Goal: Task Accomplishment & Management: Complete application form

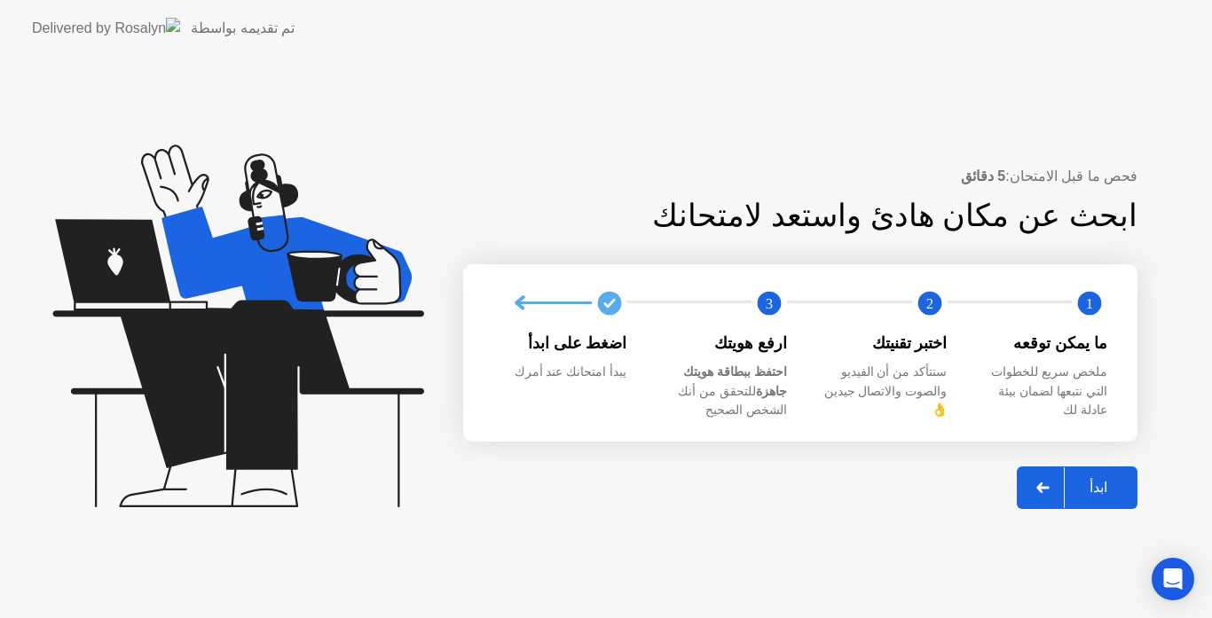
click at [1124, 479] on div "ابدأ" at bounding box center [1098, 487] width 67 height 17
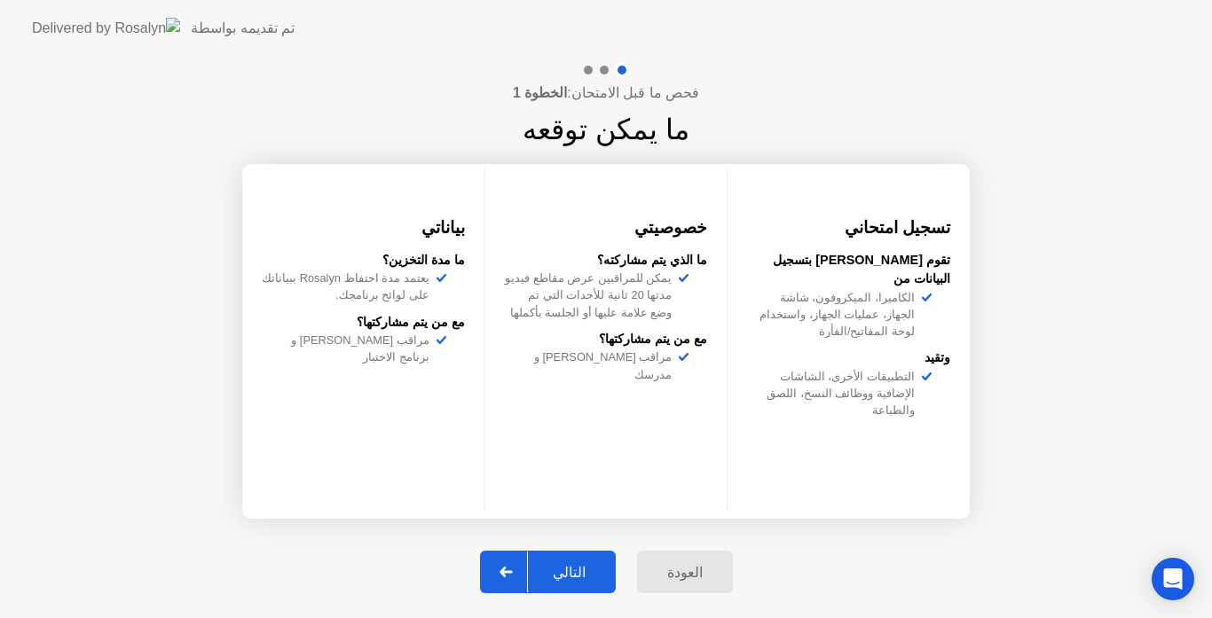
click at [602, 579] on div "التالي" at bounding box center [569, 572] width 83 height 17
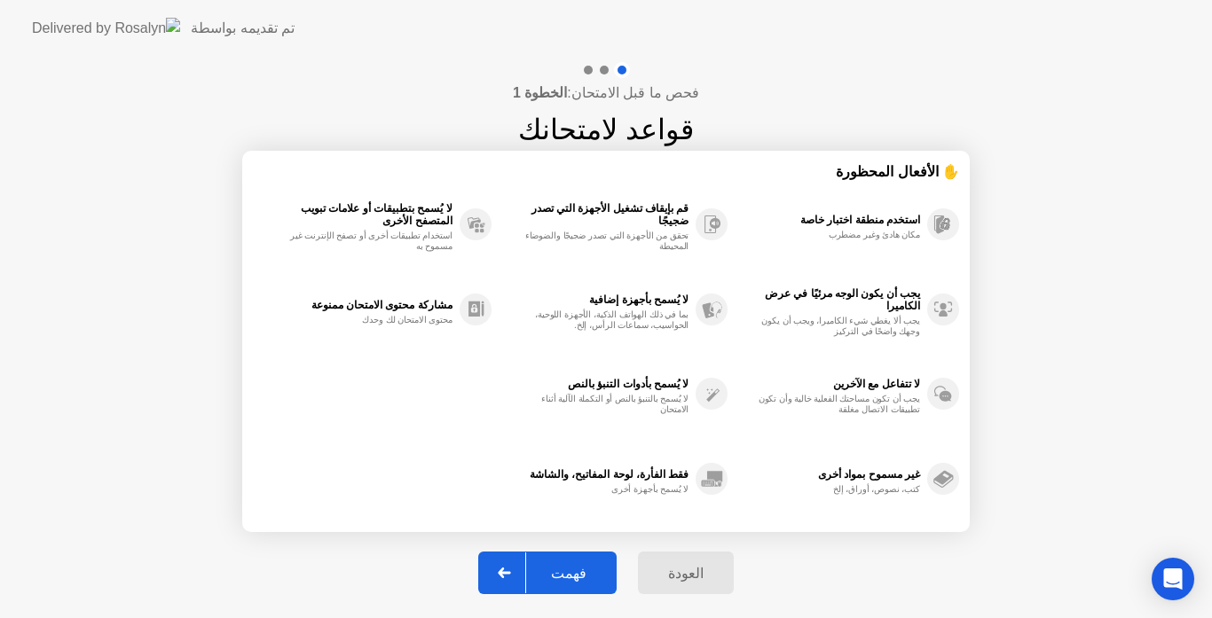
click at [594, 574] on div "فهمت" at bounding box center [568, 573] width 85 height 17
select select "Available cameras"
select select "Available speakers"
select select "Available microphones"
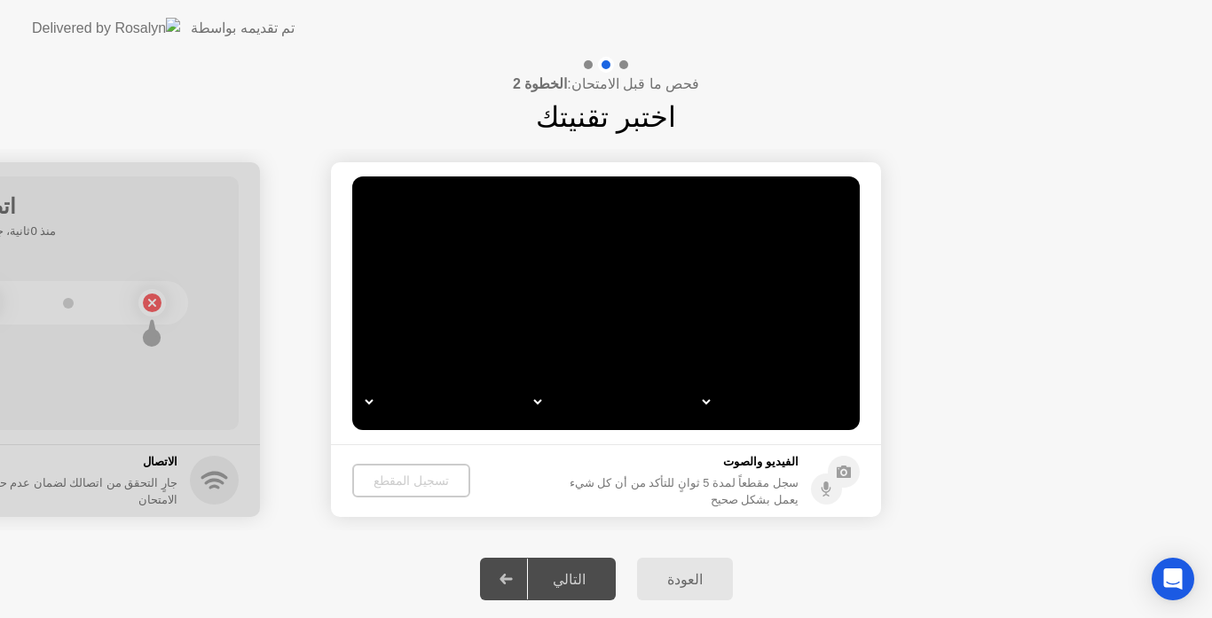
select select "*"
select select "**********"
select select "*******"
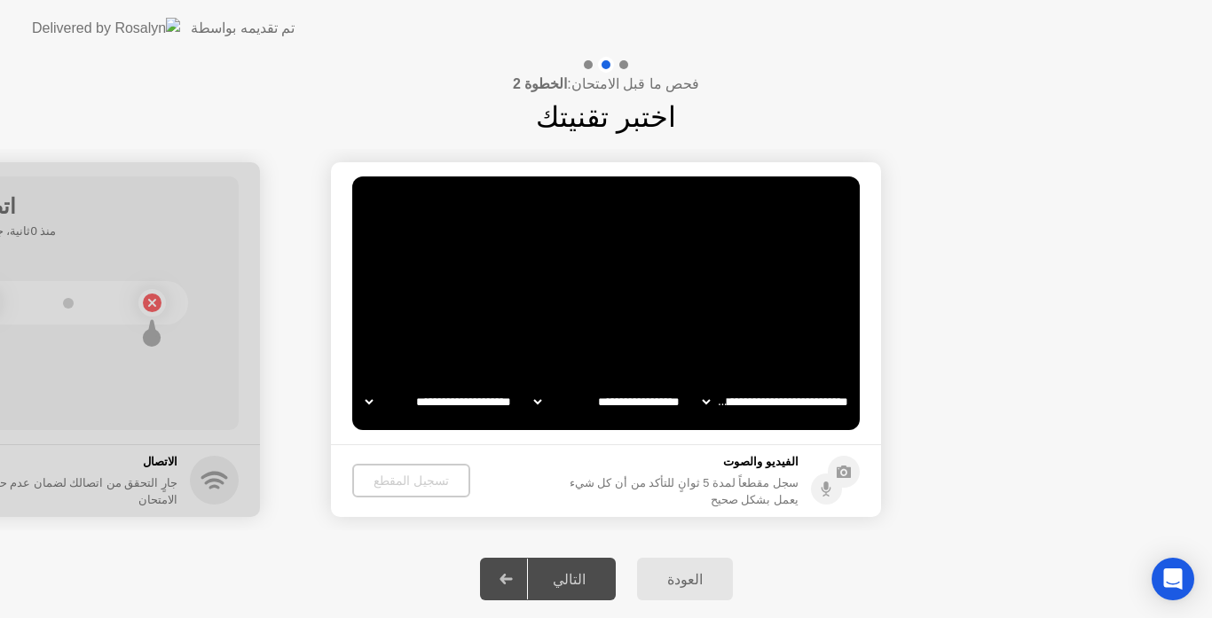
select select "*******"
click at [611, 334] on video at bounding box center [605, 304] width 507 height 254
click at [810, 469] on div "الفيديو والصوت سجل مقطعاً لمدة 5 ثوانٍ للتأكد من أن كل شيء يعمل بشكل صحيح" at bounding box center [711, 480] width 298 height 55
click at [773, 460] on div "الفيديو والصوت سجل مقطعاً لمدة 5 ثوانٍ للتأكد من أن كل شيء يعمل بشكل صحيح" at bounding box center [711, 480] width 298 height 55
click at [419, 475] on div "تسجيل المقطع" at bounding box center [411, 481] width 104 height 14
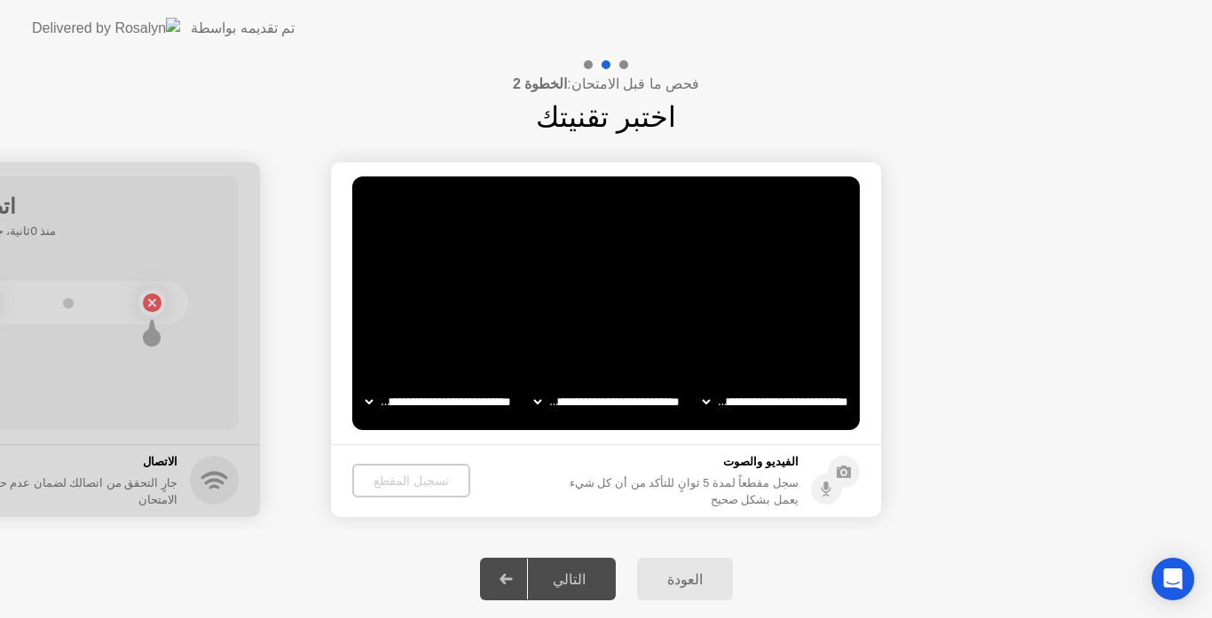
click at [649, 328] on video at bounding box center [605, 304] width 507 height 254
click at [841, 471] on icon at bounding box center [844, 472] width 14 height 12
click at [454, 405] on select "**********" at bounding box center [439, 401] width 152 height 35
click at [596, 399] on select "**********" at bounding box center [607, 401] width 152 height 35
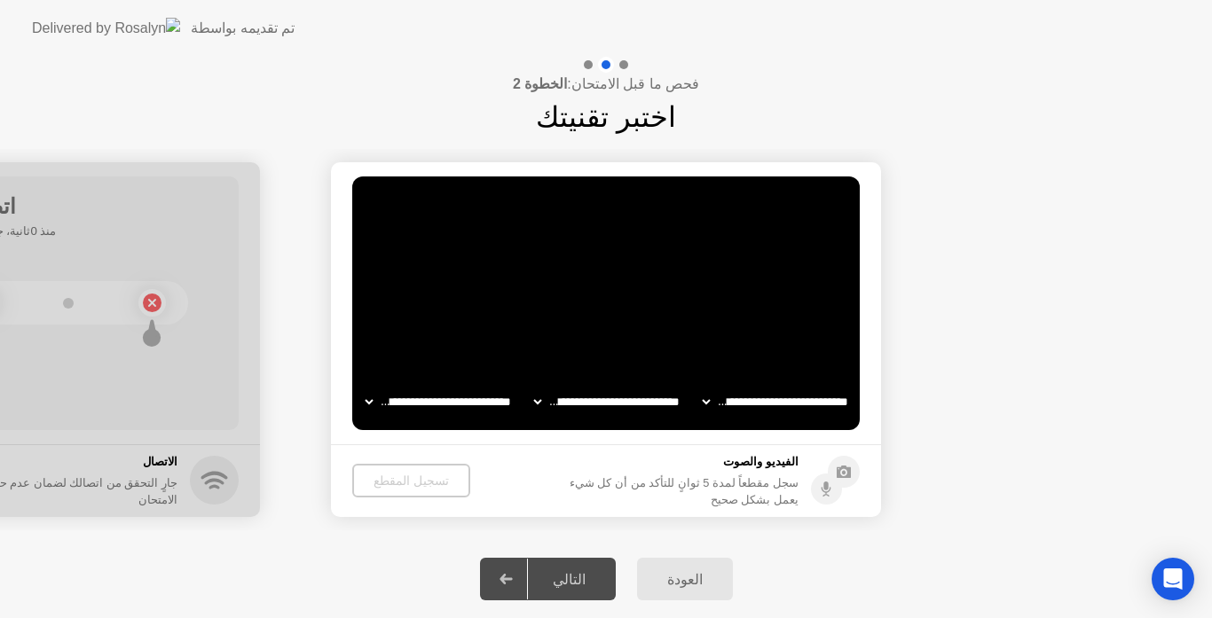
click at [751, 400] on select "**********" at bounding box center [776, 401] width 152 height 35
click at [663, 357] on video at bounding box center [605, 304] width 507 height 254
click at [773, 480] on div "الفيديو والصوت سجل مقطعاً لمدة 5 ثوانٍ للتأكد من أن كل شيء يعمل بشكل صحيح" at bounding box center [680, 480] width 237 height 55
click at [421, 488] on div "تسجيل المقطع" at bounding box center [411, 481] width 104 height 14
click at [843, 467] on icon at bounding box center [844, 472] width 14 height 12
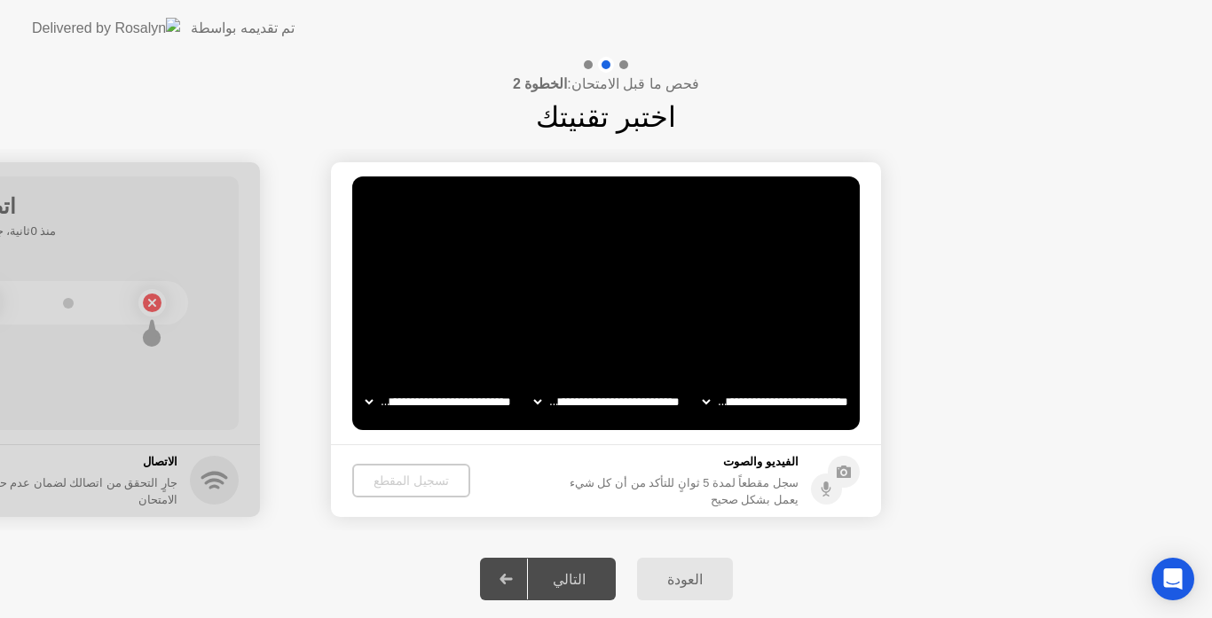
click at [826, 482] on circle at bounding box center [826, 489] width 31 height 31
click at [594, 112] on h1 "اختبر تقنيتك" at bounding box center [606, 117] width 140 height 43
click at [689, 584] on div "العودة" at bounding box center [684, 579] width 85 height 17
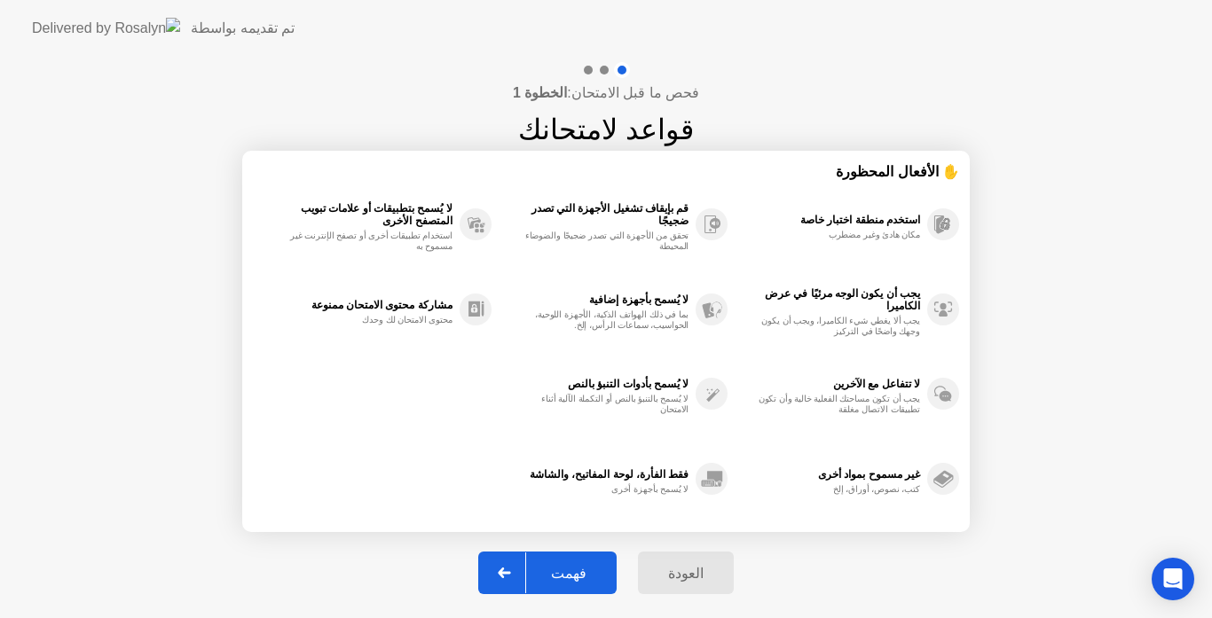
click at [567, 570] on div "فهمت" at bounding box center [568, 573] width 85 height 17
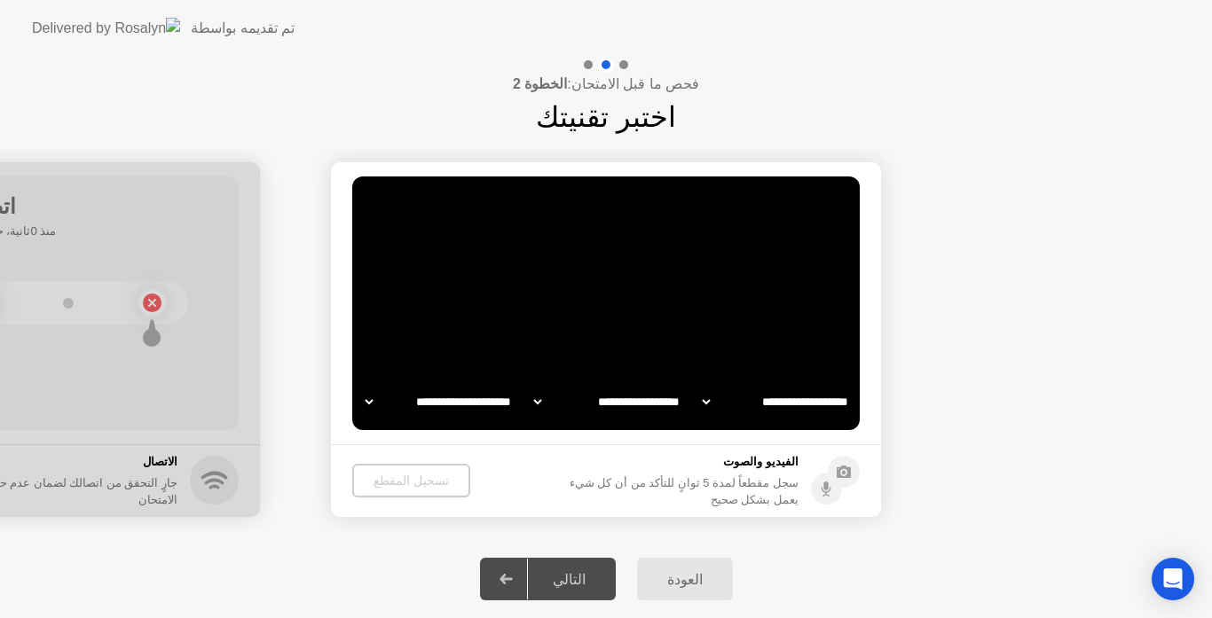
select select "**********"
select select "*******"
click at [575, 402] on select "**********" at bounding box center [607, 401] width 152 height 35
click at [748, 545] on div "العودة التالي" at bounding box center [606, 579] width 1212 height 78
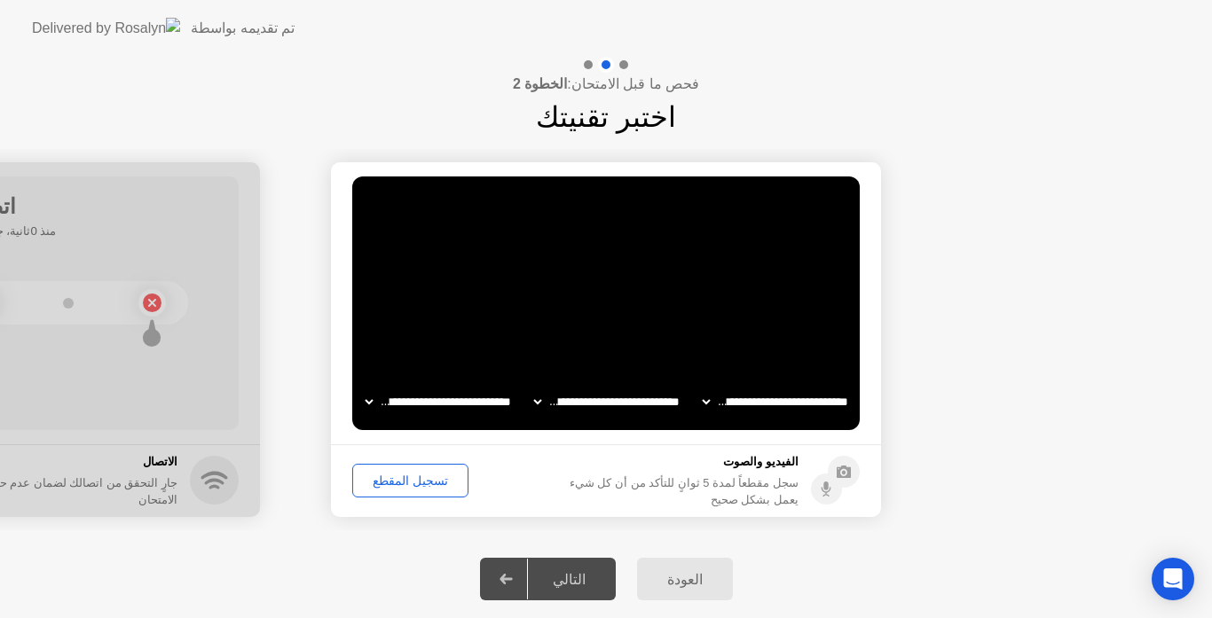
click at [410, 483] on div "تسجيل المقطع" at bounding box center [410, 481] width 104 height 14
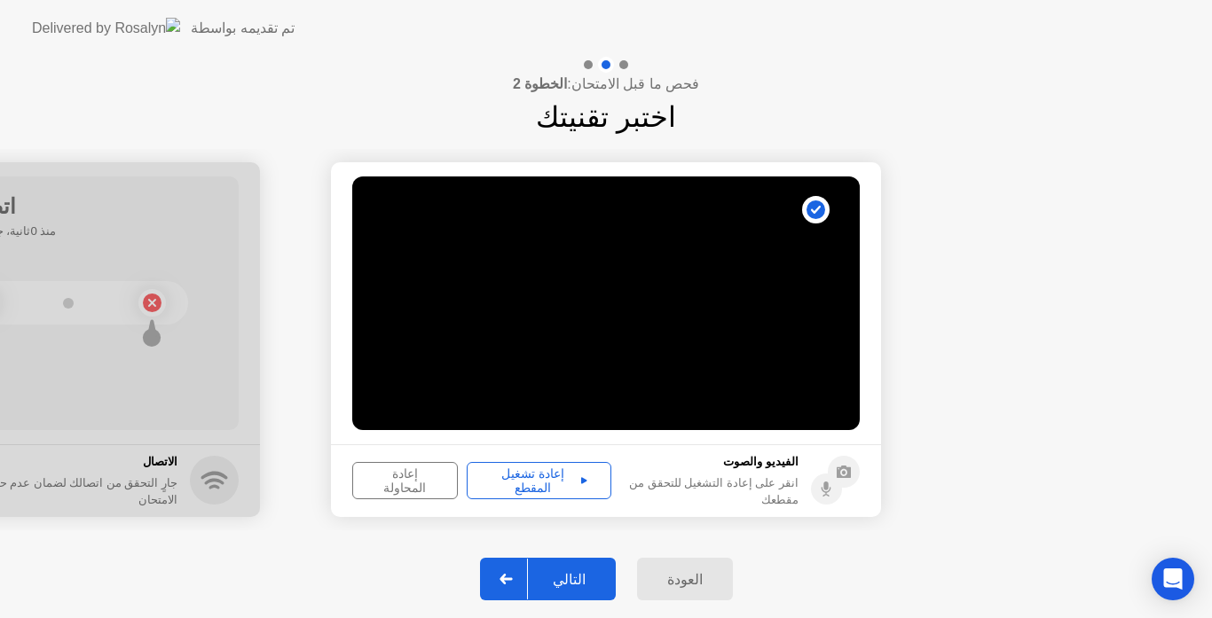
click at [400, 475] on div "إعادة المحاولة" at bounding box center [404, 481] width 93 height 28
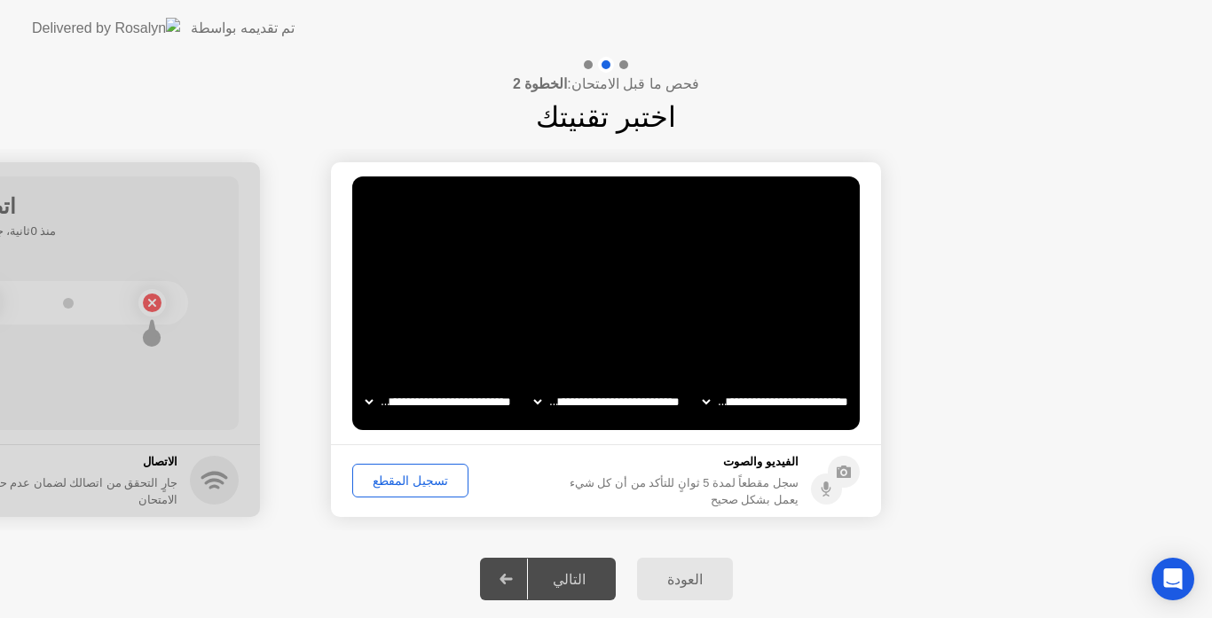
click at [399, 477] on div "تسجيل المقطع" at bounding box center [410, 481] width 104 height 14
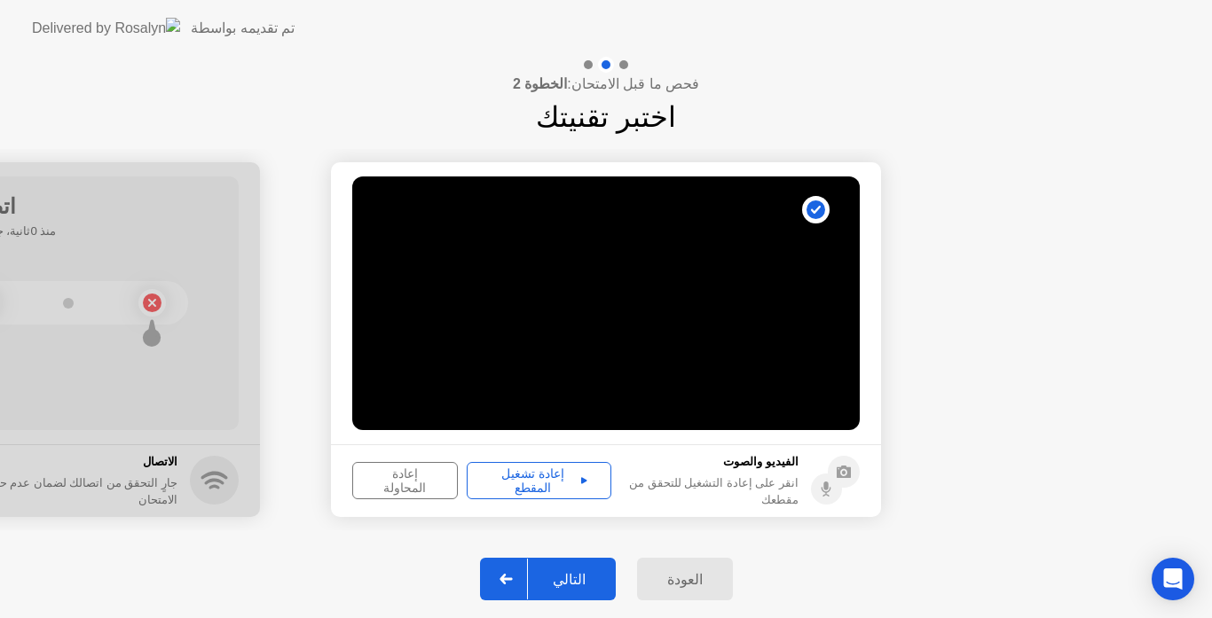
click at [519, 572] on div at bounding box center [506, 579] width 43 height 41
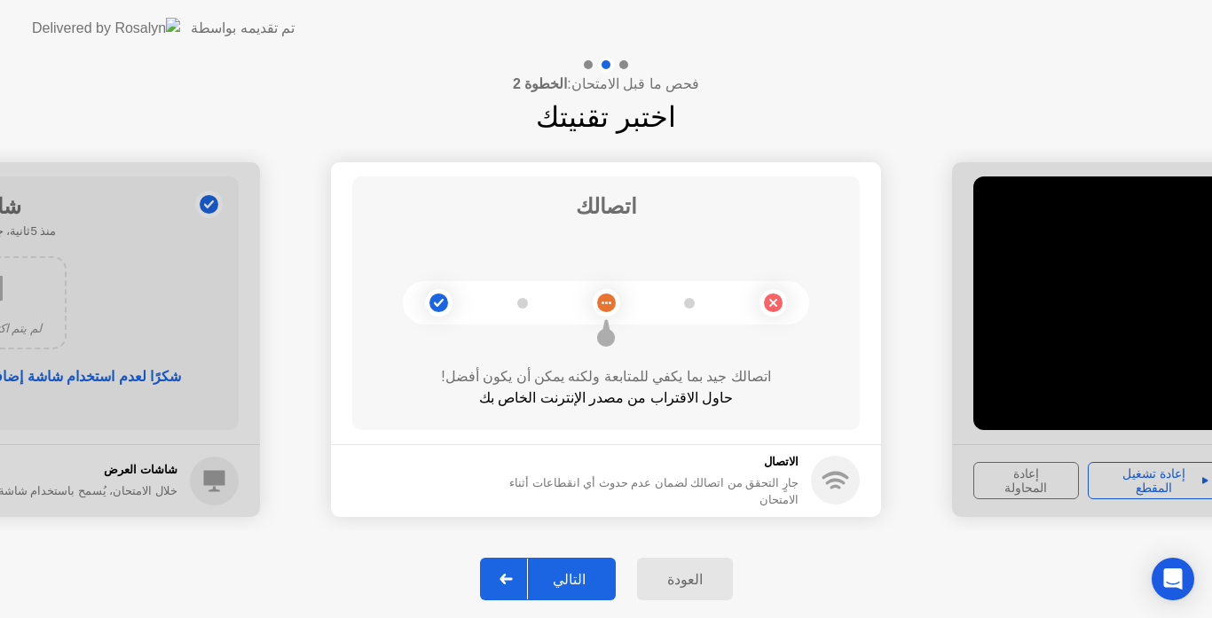
click at [513, 581] on icon at bounding box center [505, 579] width 13 height 11
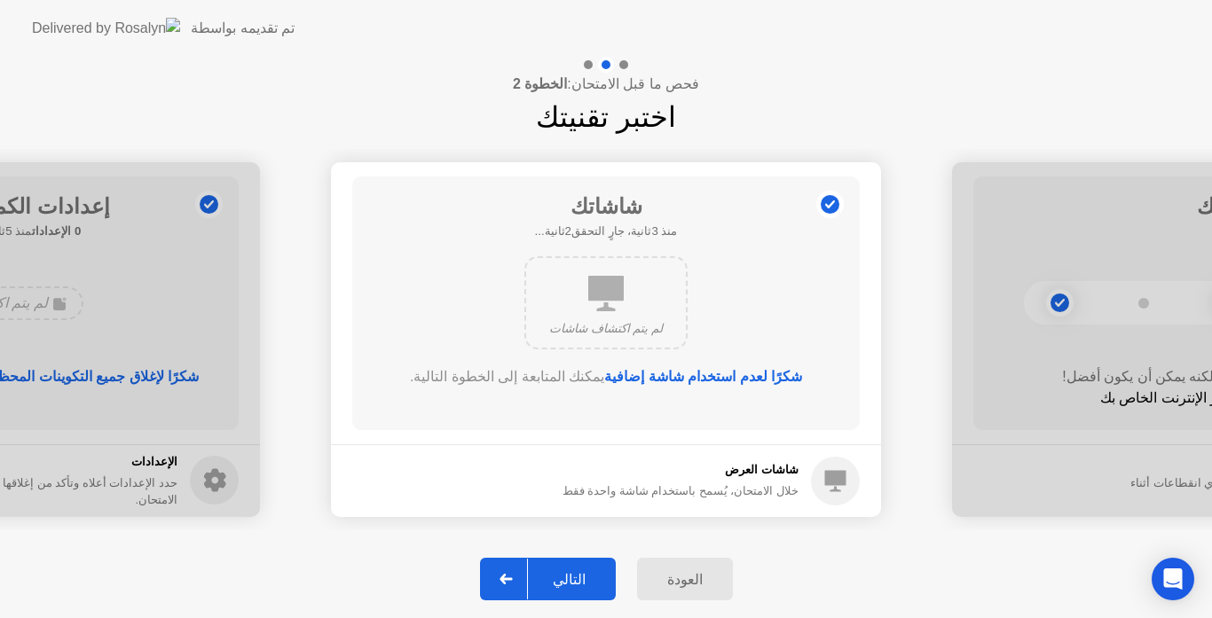
click at [517, 566] on div at bounding box center [506, 579] width 43 height 41
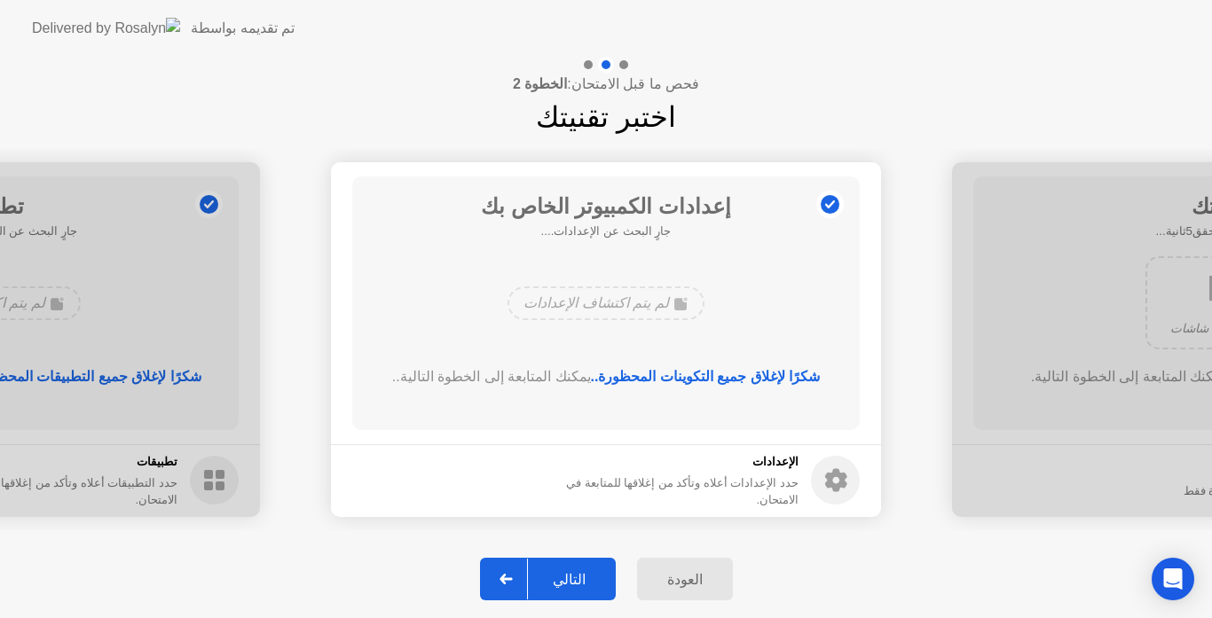
click at [512, 578] on icon at bounding box center [505, 579] width 12 height 11
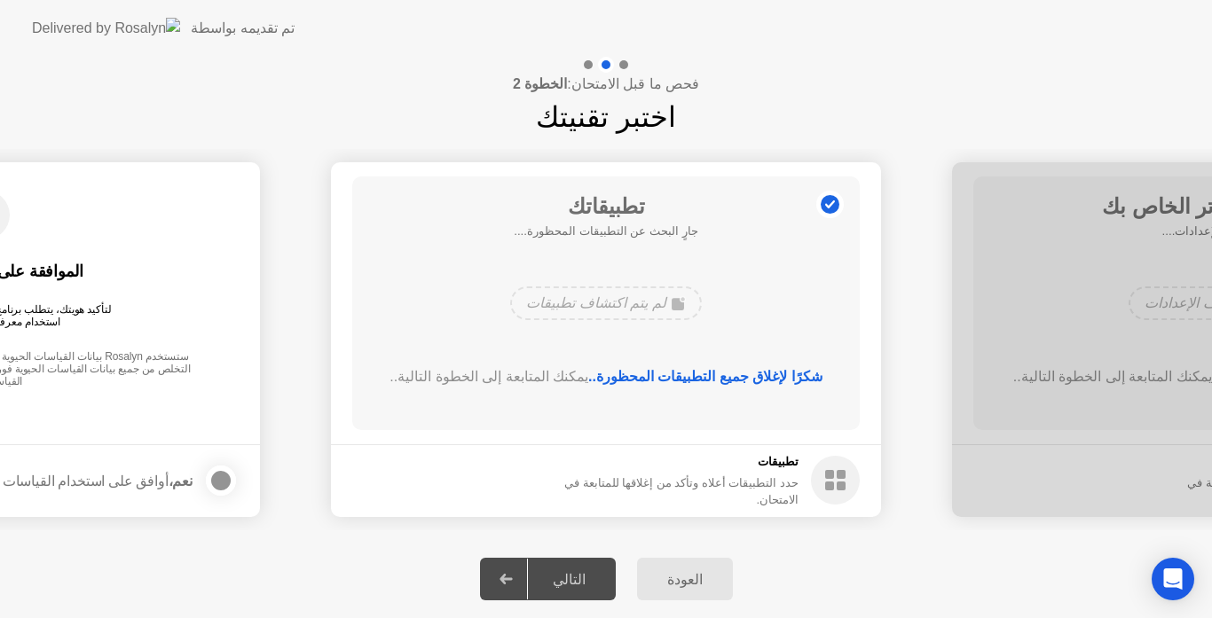
click at [515, 566] on div at bounding box center [506, 579] width 43 height 41
click at [515, 572] on div at bounding box center [506, 579] width 43 height 41
click at [648, 283] on div "لم يتم اكتشاف تطبيقات" at bounding box center [606, 303] width 406 height 48
click at [565, 581] on div "التالي" at bounding box center [569, 579] width 83 height 17
click at [831, 203] on circle at bounding box center [830, 204] width 19 height 19
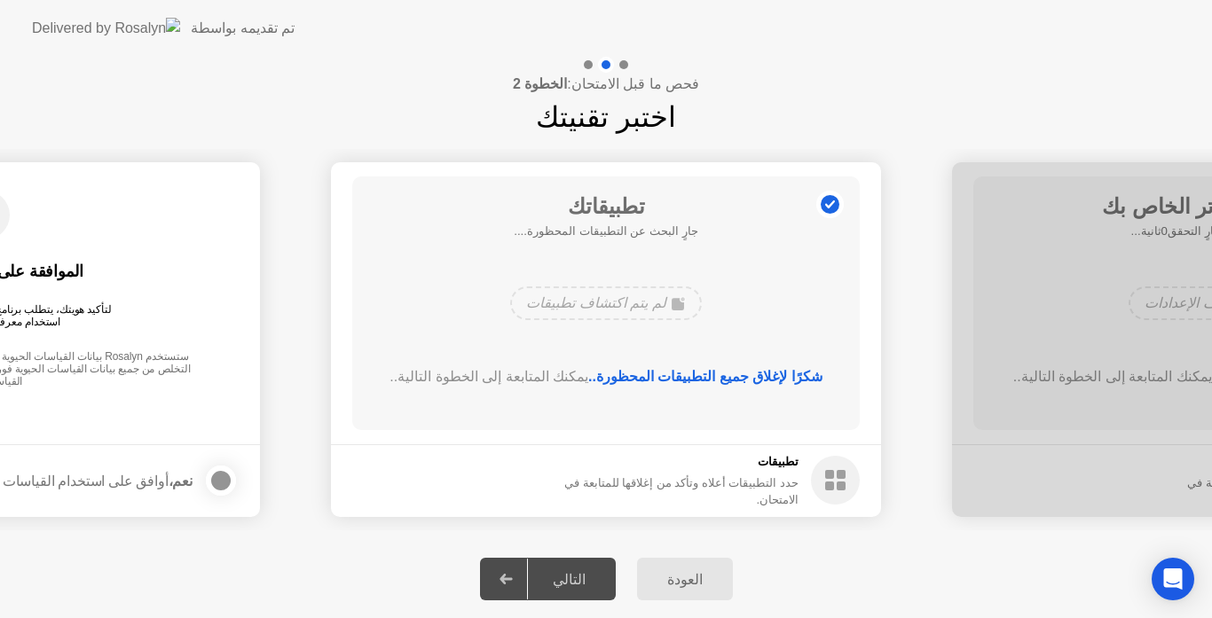
click at [511, 585] on div at bounding box center [506, 579] width 43 height 41
click at [617, 471] on h5 "تطبيقات" at bounding box center [664, 462] width 269 height 18
click at [633, 388] on div "شكرًا لإغلاق جميع التطبيقات المحظورة.. يمكنك المتابعة إلى الخطوة التالية.." at bounding box center [606, 391] width 457 height 50
click at [643, 362] on div "تطبيقاتك جارٍ البحث عن التطبيقات المحظورة.... لم يتم اكتشاف تطبيقات شكرًا لإغلا…" at bounding box center [605, 304] width 507 height 254
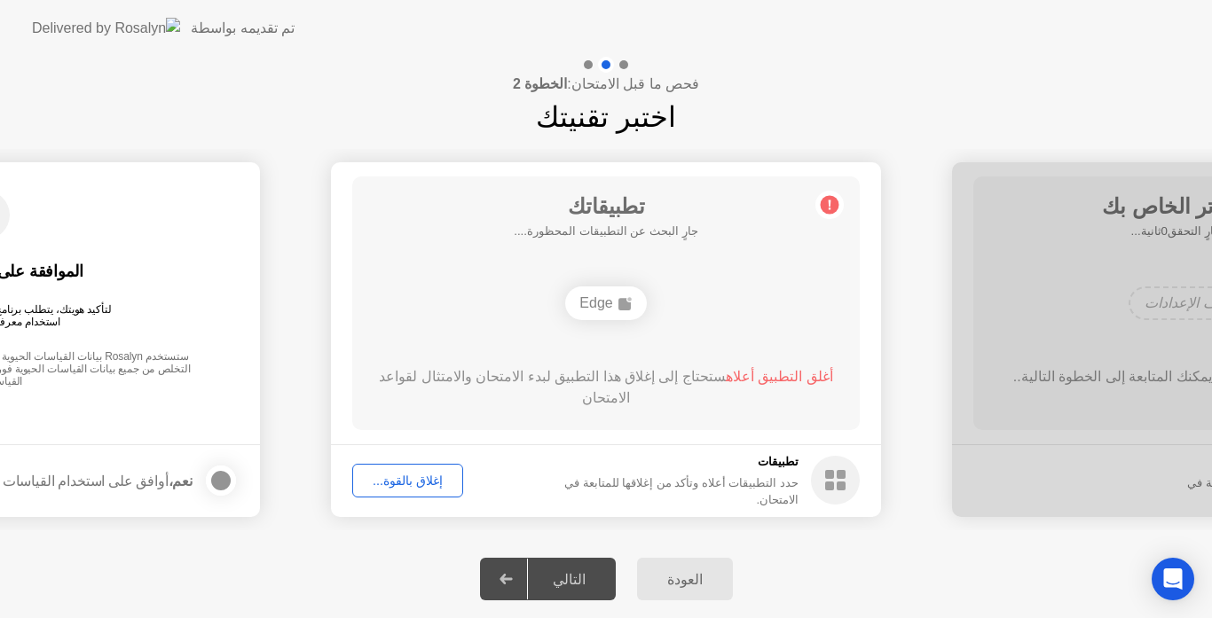
click at [424, 483] on div "إغلاق بالقوة..." at bounding box center [407, 481] width 98 height 14
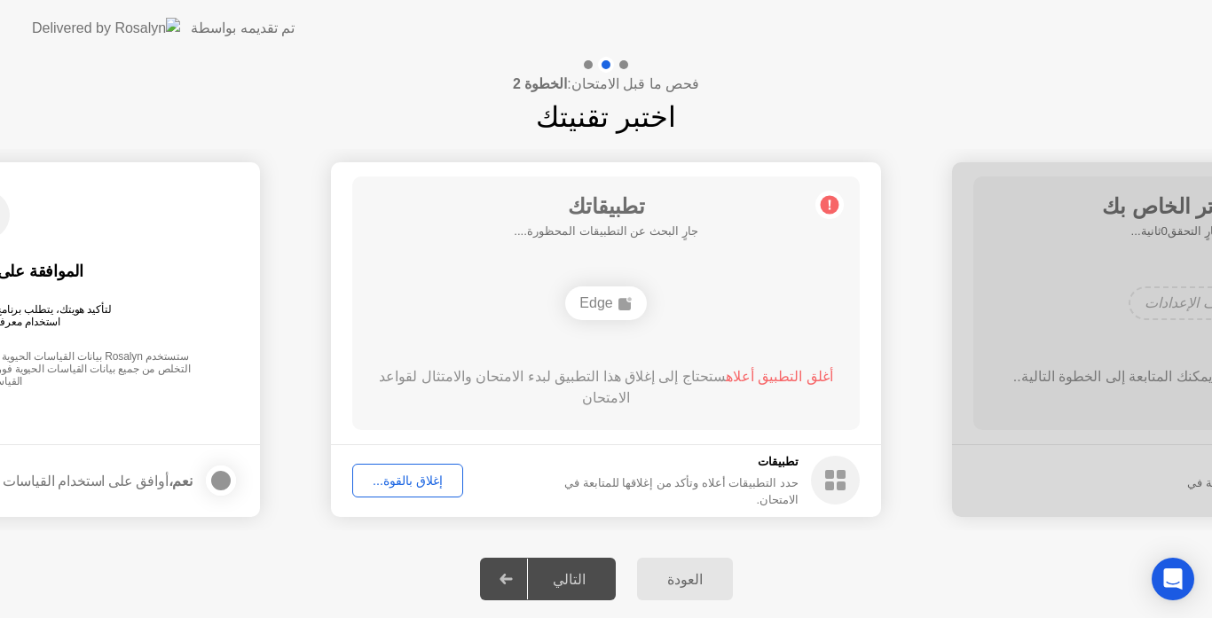
click at [419, 488] on div "إغلاق بالقوة..." at bounding box center [407, 481] width 98 height 14
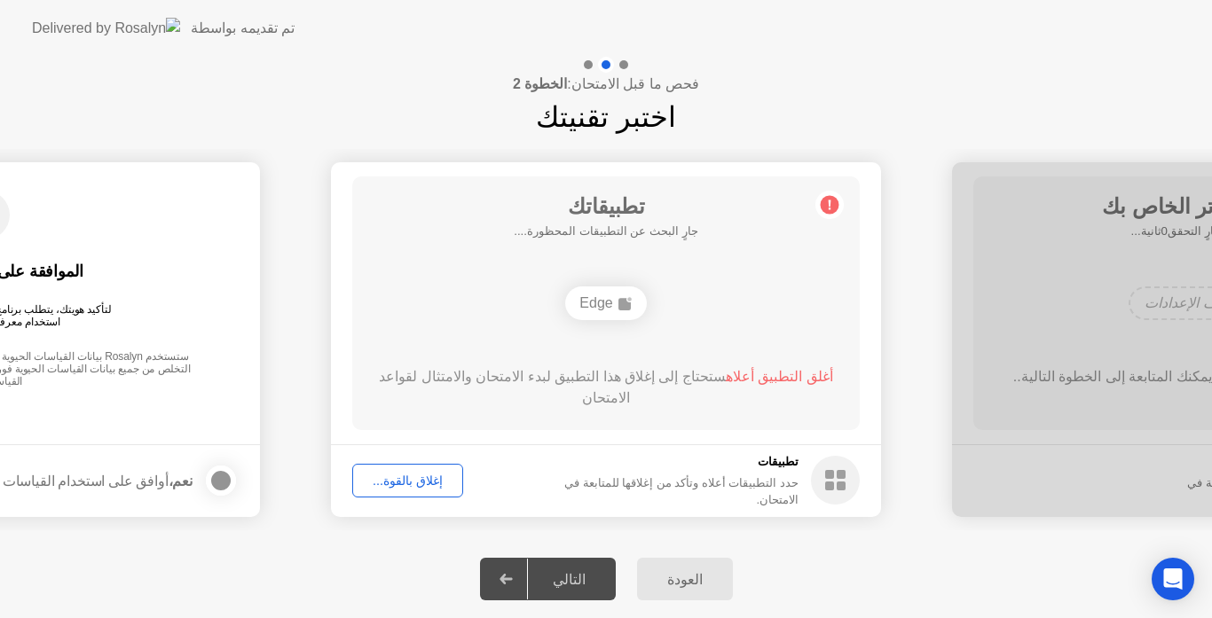
click at [417, 480] on div "إغلاق بالقوة..." at bounding box center [407, 481] width 98 height 14
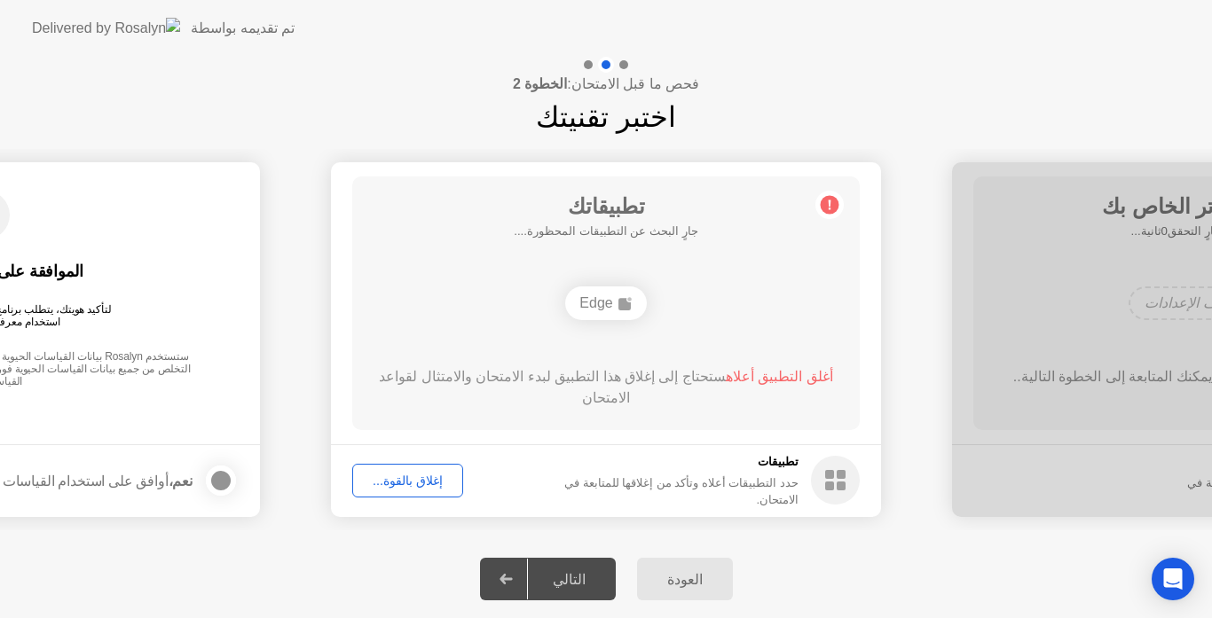
click at [827, 480] on circle at bounding box center [835, 480] width 49 height 49
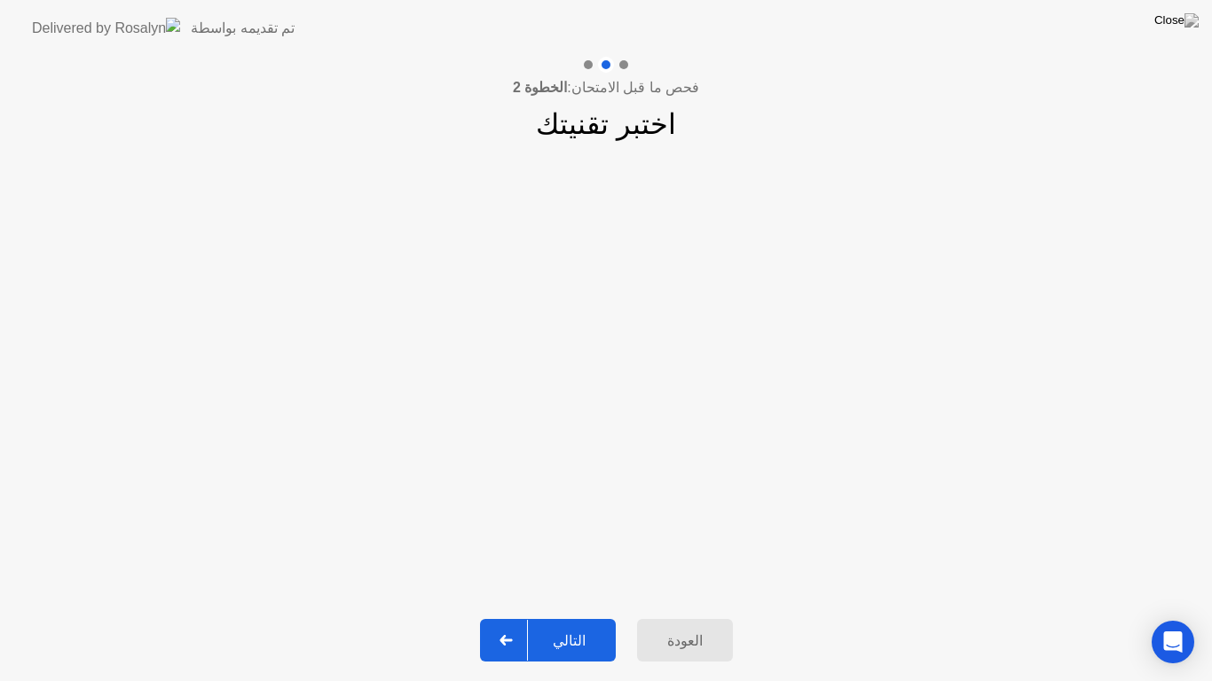
click at [570, 617] on div "التالي" at bounding box center [569, 641] width 83 height 17
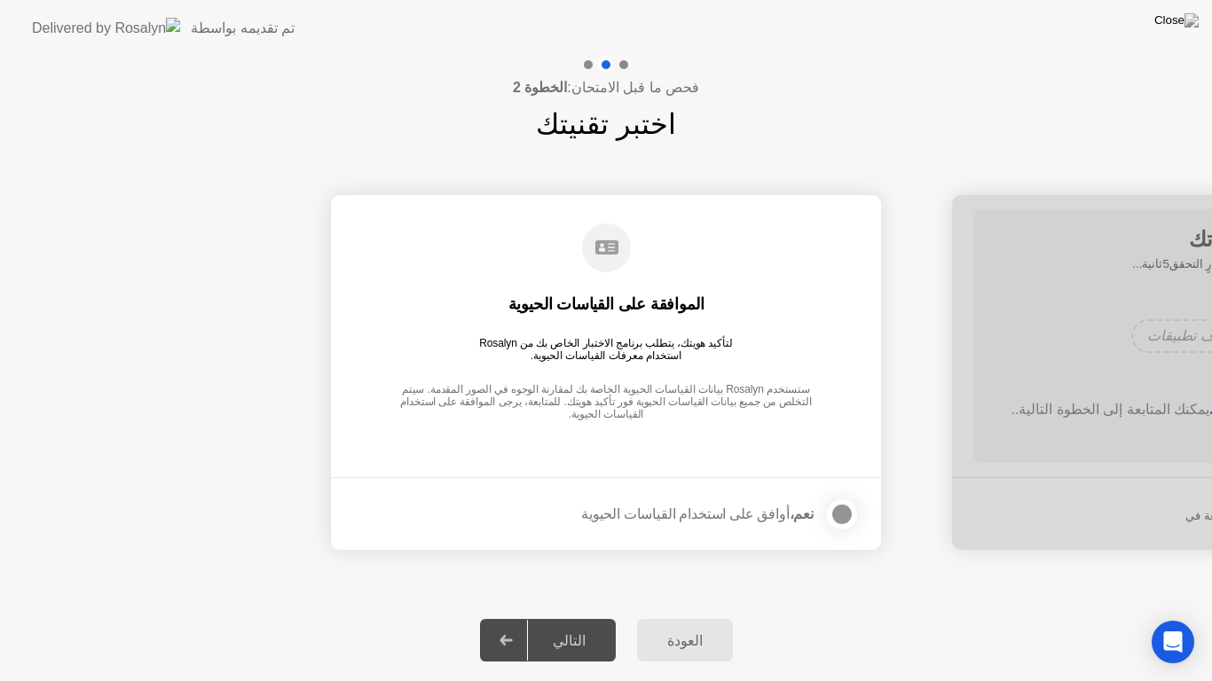
click at [558, 617] on div "العودة التالي" at bounding box center [606, 641] width 1212 height 82
click at [849, 513] on div at bounding box center [841, 514] width 21 height 21
click at [522, 617] on div at bounding box center [506, 640] width 43 height 41
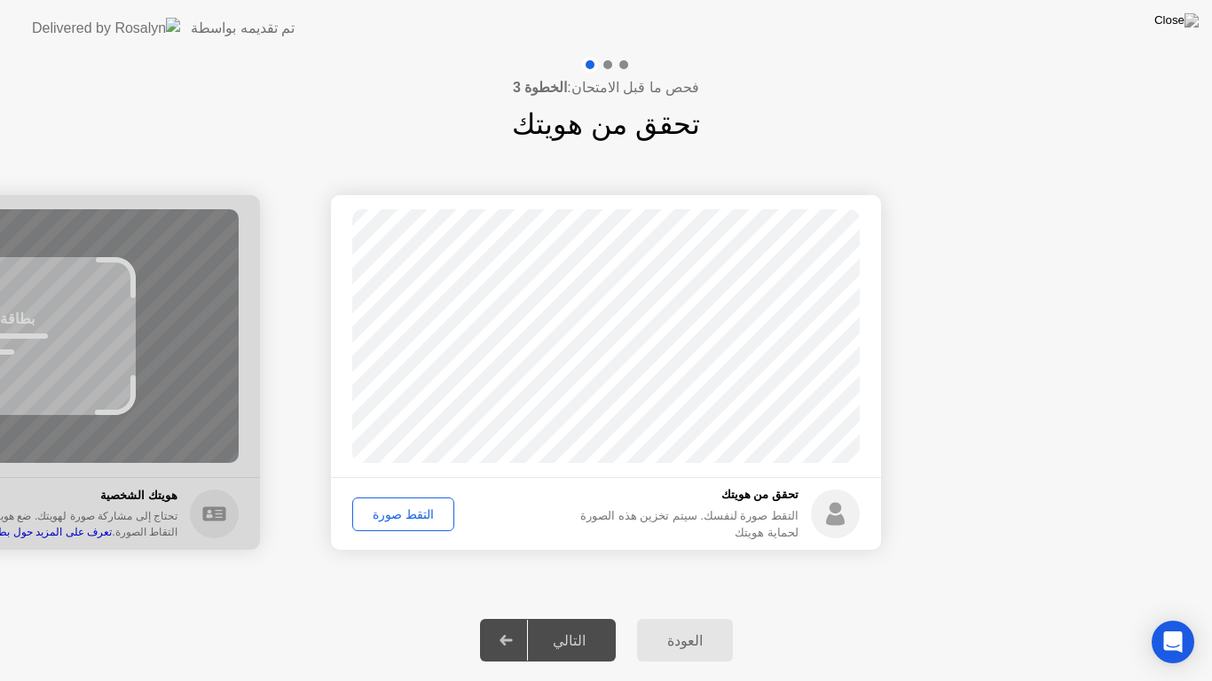
click at [513, 617] on icon at bounding box center [505, 640] width 13 height 11
click at [398, 511] on div "التقط صورة" at bounding box center [403, 514] width 90 height 14
click at [507, 617] on div at bounding box center [506, 640] width 43 height 41
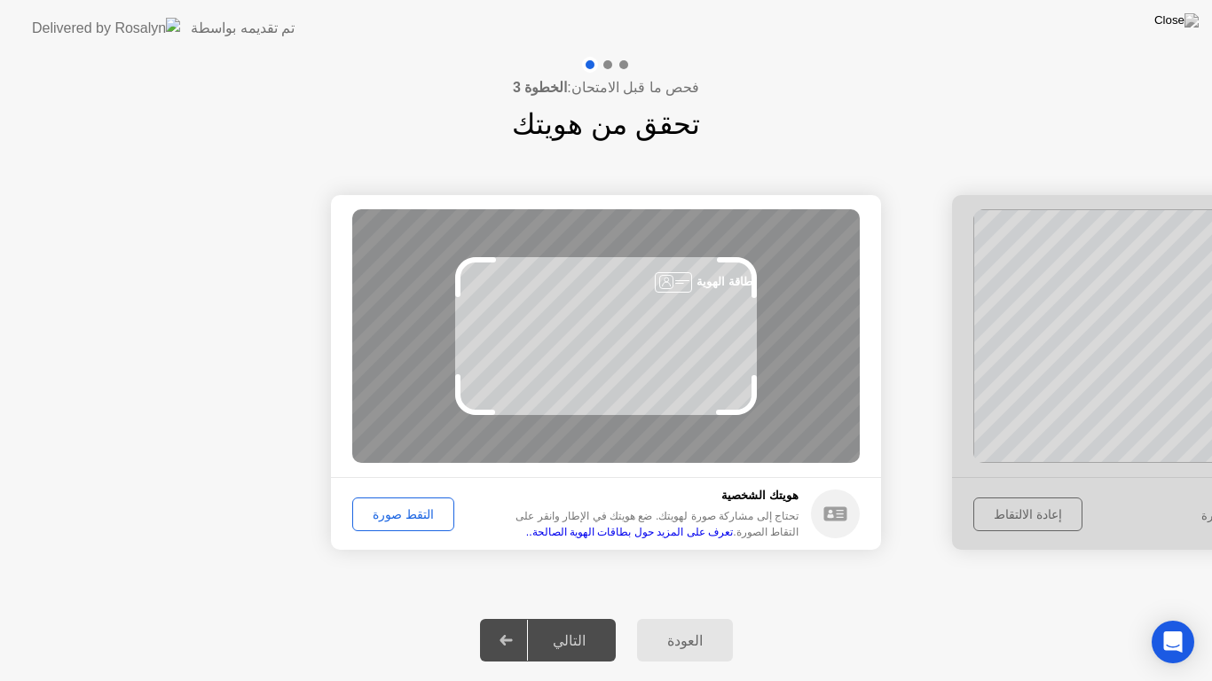
click at [399, 517] on div "التقط صورة" at bounding box center [403, 514] width 90 height 14
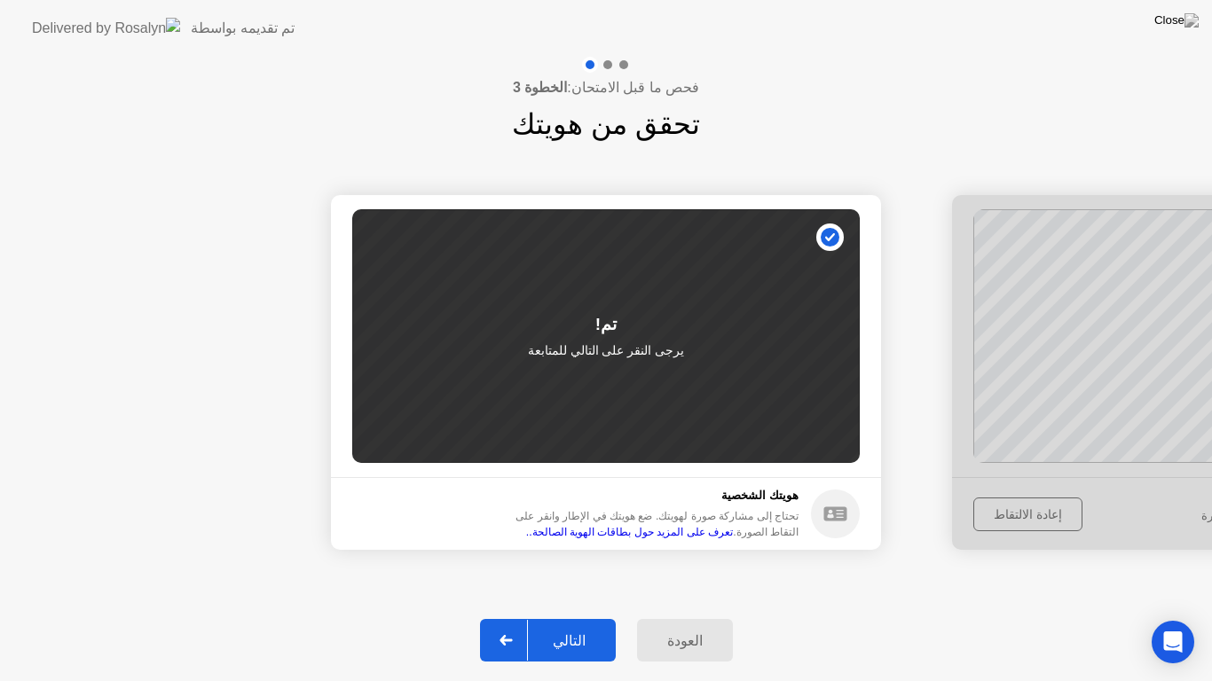
click at [505, 617] on div at bounding box center [506, 640] width 43 height 41
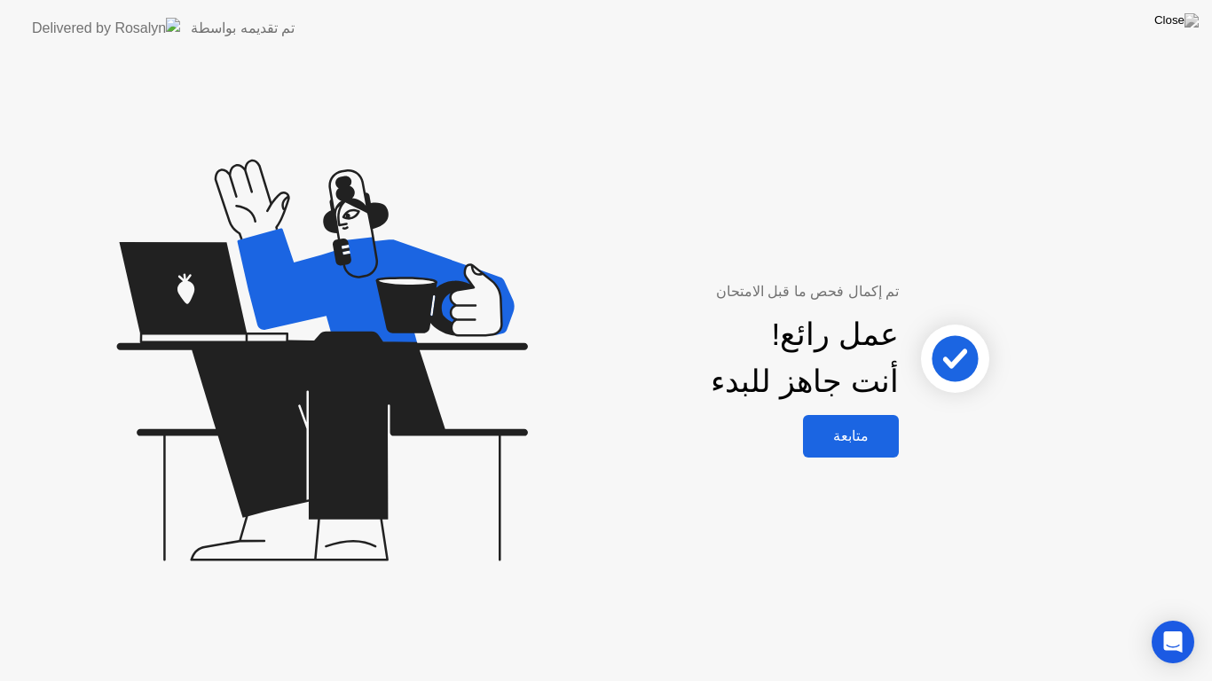
click at [853, 438] on div "متابعة" at bounding box center [850, 436] width 85 height 17
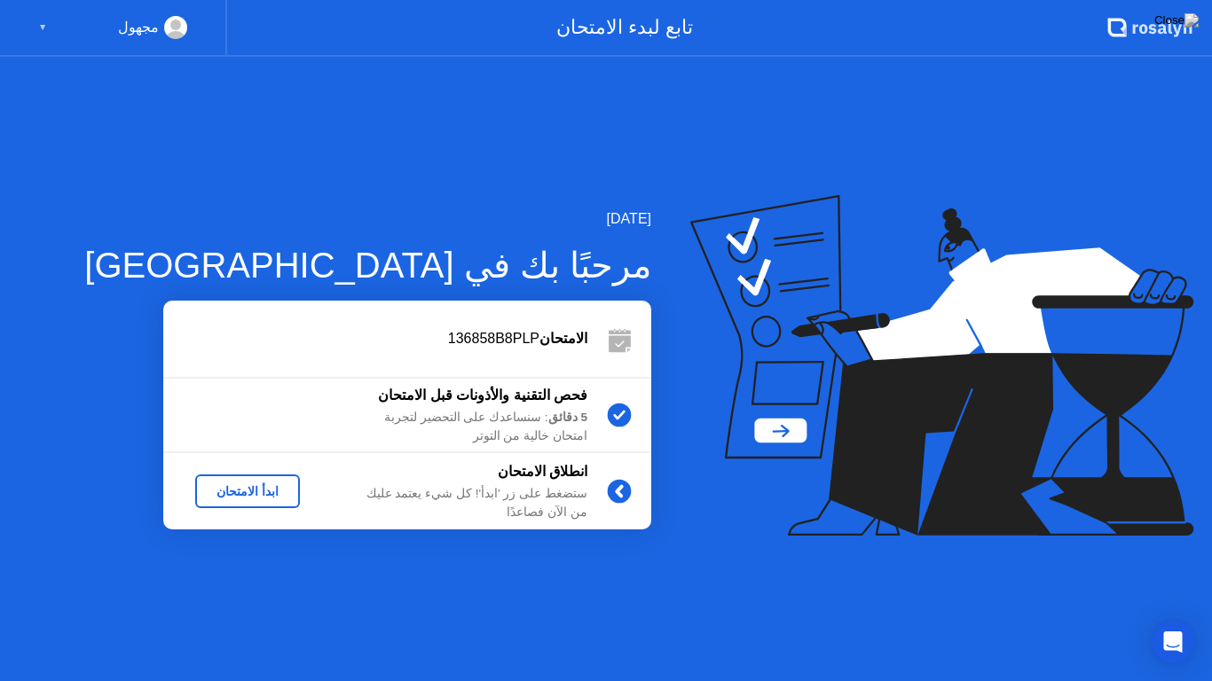
click at [274, 494] on div "ابدأ الامتحان" at bounding box center [247, 491] width 90 height 14
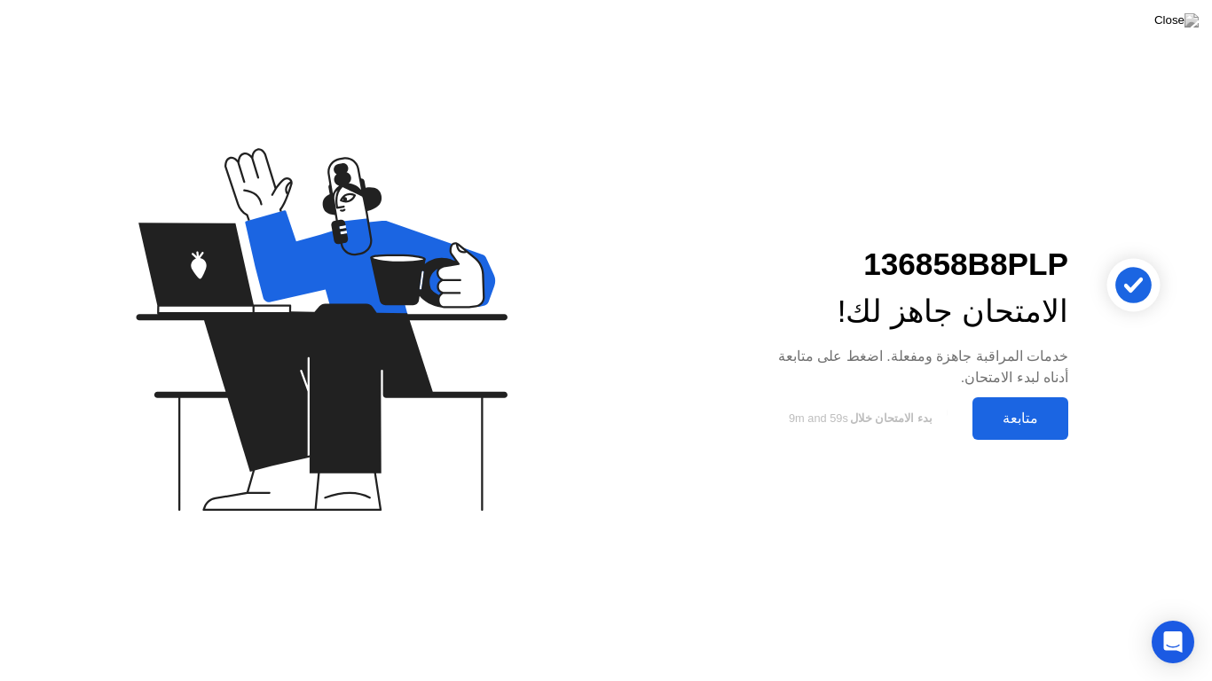
click at [1050, 410] on div "متابعة" at bounding box center [1020, 418] width 85 height 17
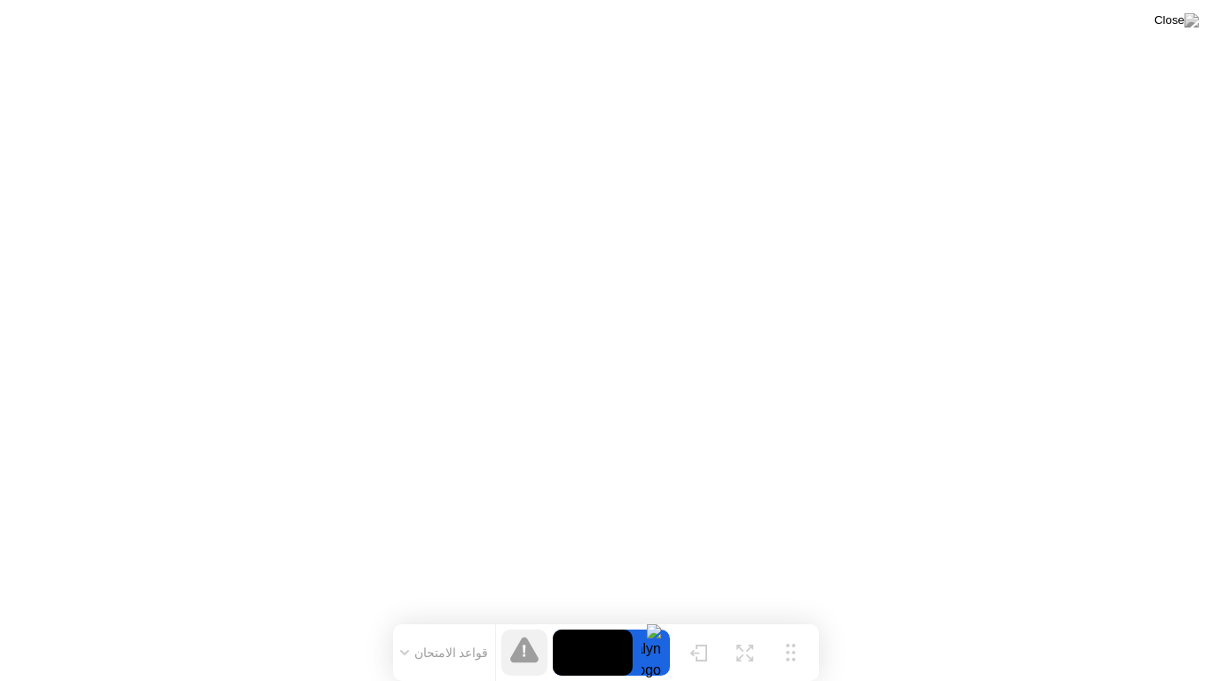
click at [578, 617] on video at bounding box center [593, 653] width 80 height 46
click at [657, 617] on div at bounding box center [651, 653] width 37 height 46
click at [601, 617] on video at bounding box center [593, 653] width 80 height 46
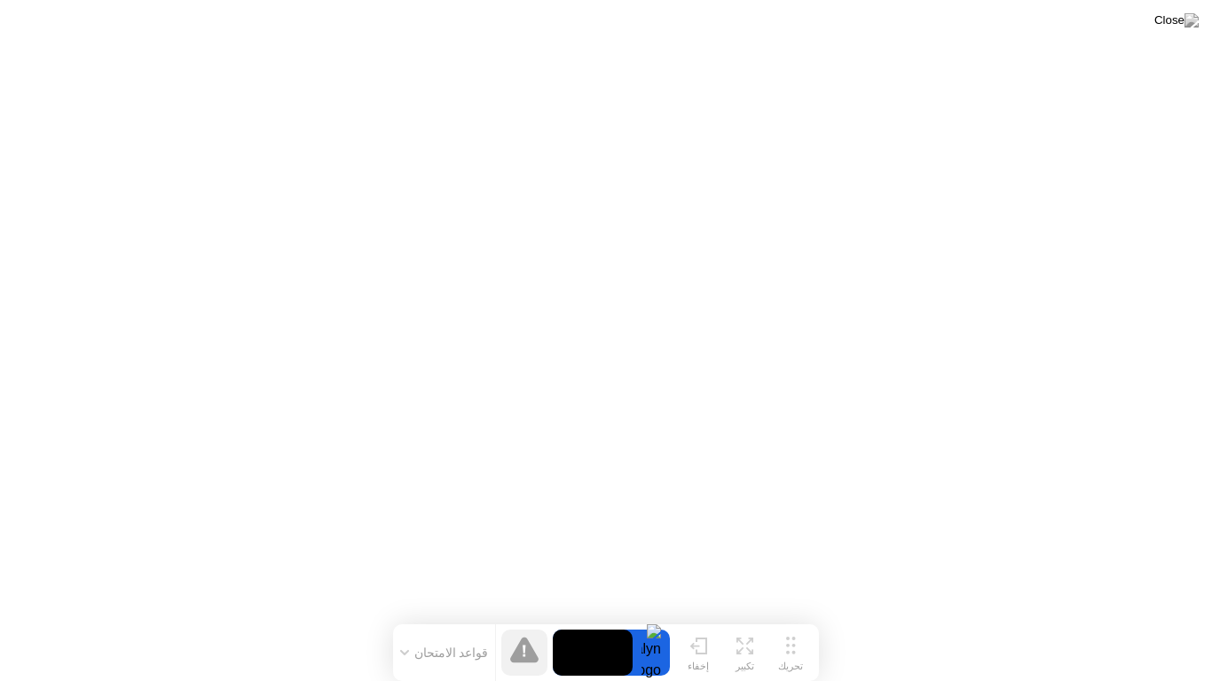
click at [700, 617] on button "إخفاء" at bounding box center [698, 653] width 46 height 46
click at [652, 617] on div at bounding box center [651, 653] width 37 height 46
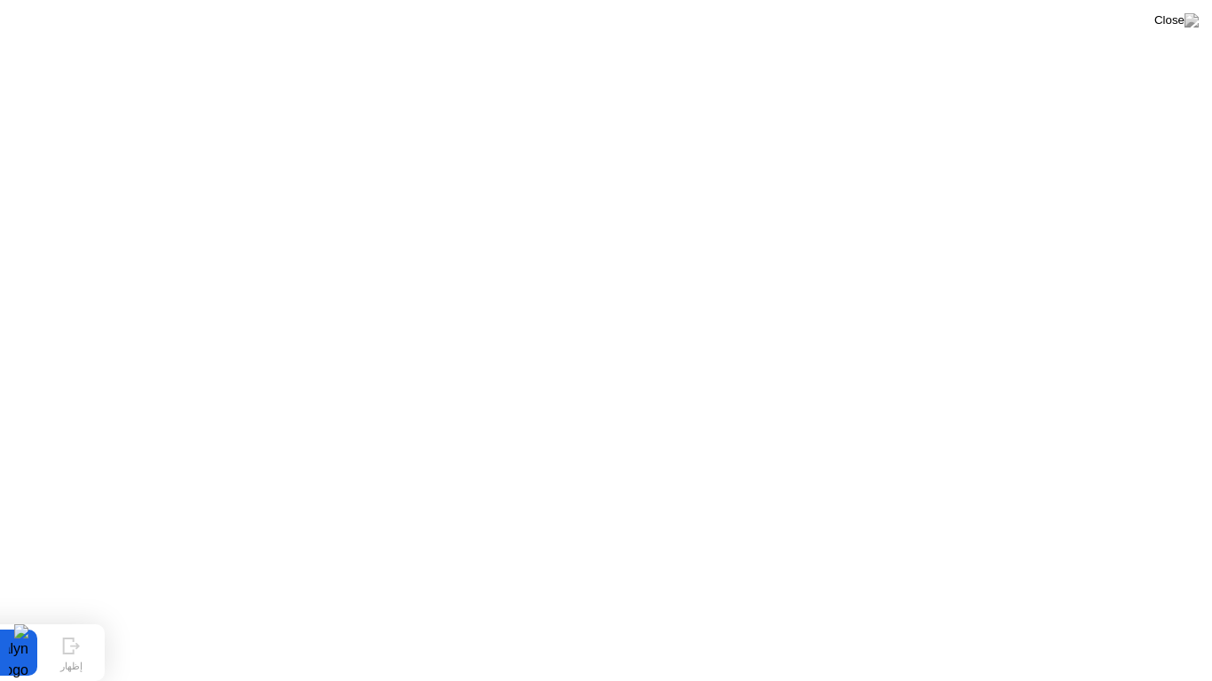
click at [72, 617] on app-svg at bounding box center [71, 653] width 18 height 17
click at [0, 0] on icon at bounding box center [0, 0] width 0 height 0
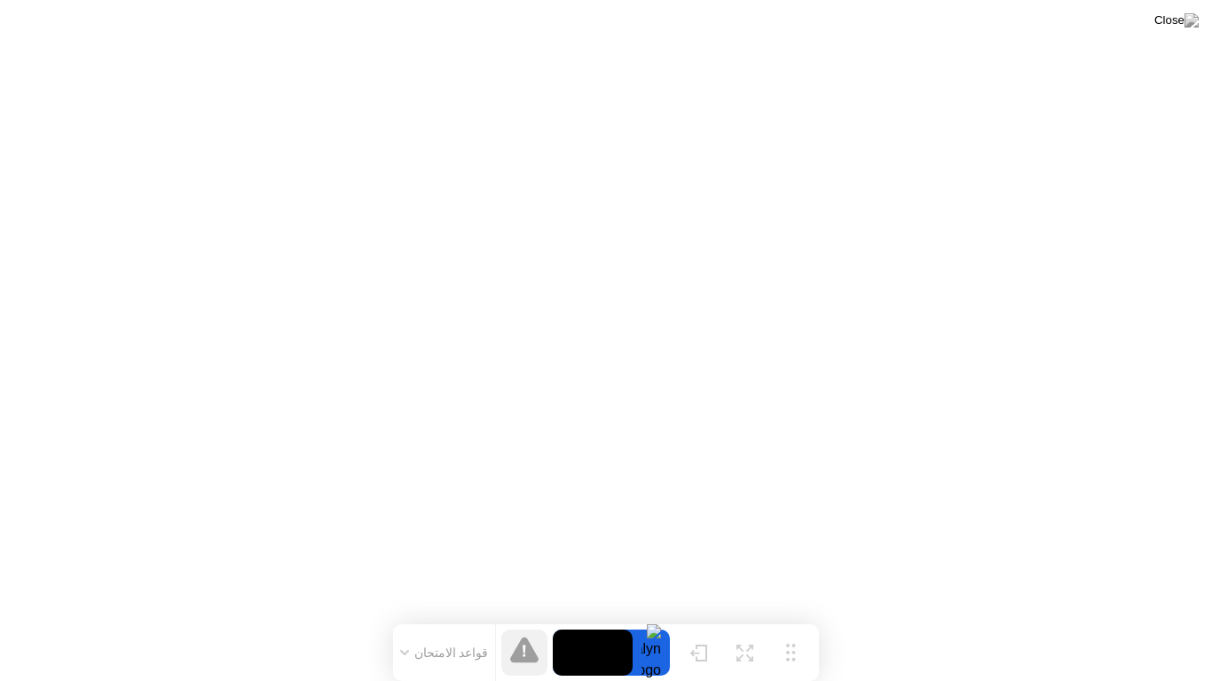
click at [656, 617] on div at bounding box center [651, 653] width 37 height 46
click at [589, 617] on video at bounding box center [593, 653] width 80 height 46
click at [457, 617] on button "قواعد الامتحان" at bounding box center [444, 653] width 99 height 16
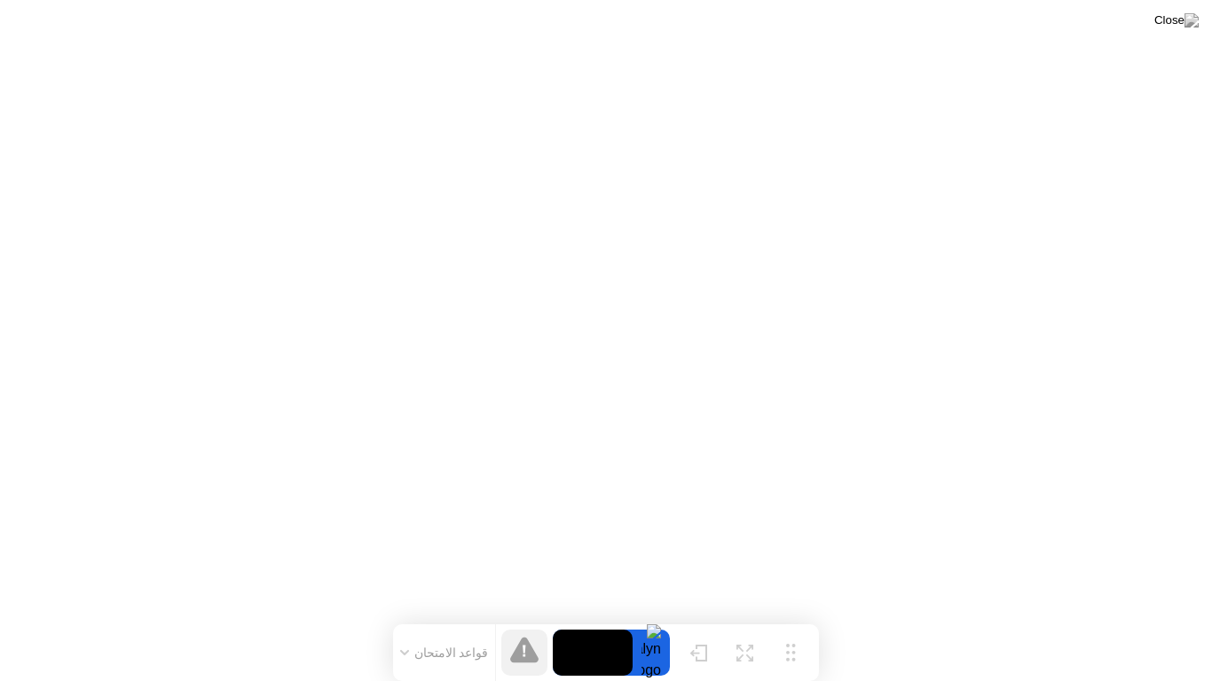
click at [528, 617] on icon at bounding box center [524, 650] width 28 height 26
click at [1198, 20] on img at bounding box center [1176, 20] width 44 height 14
